Goal: Task Accomplishment & Management: Manage account settings

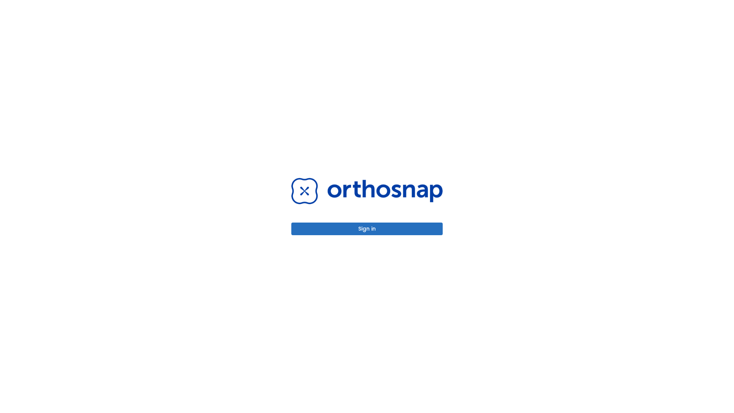
click at [367, 229] on button "Sign in" at bounding box center [366, 228] width 151 height 13
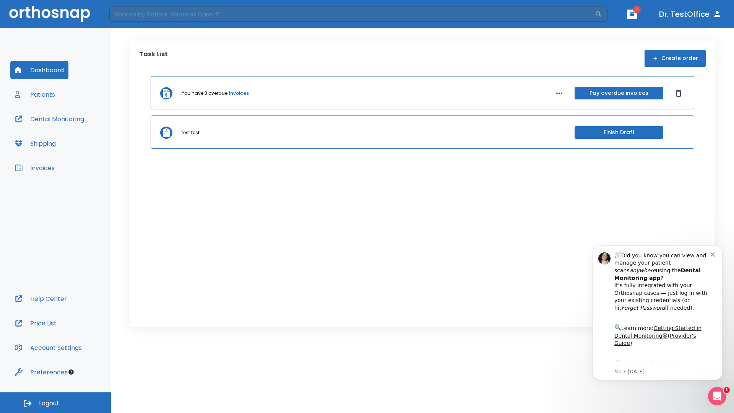
click at [55, 402] on span "Logout" at bounding box center [49, 403] width 20 height 8
